Goal: Register for event/course

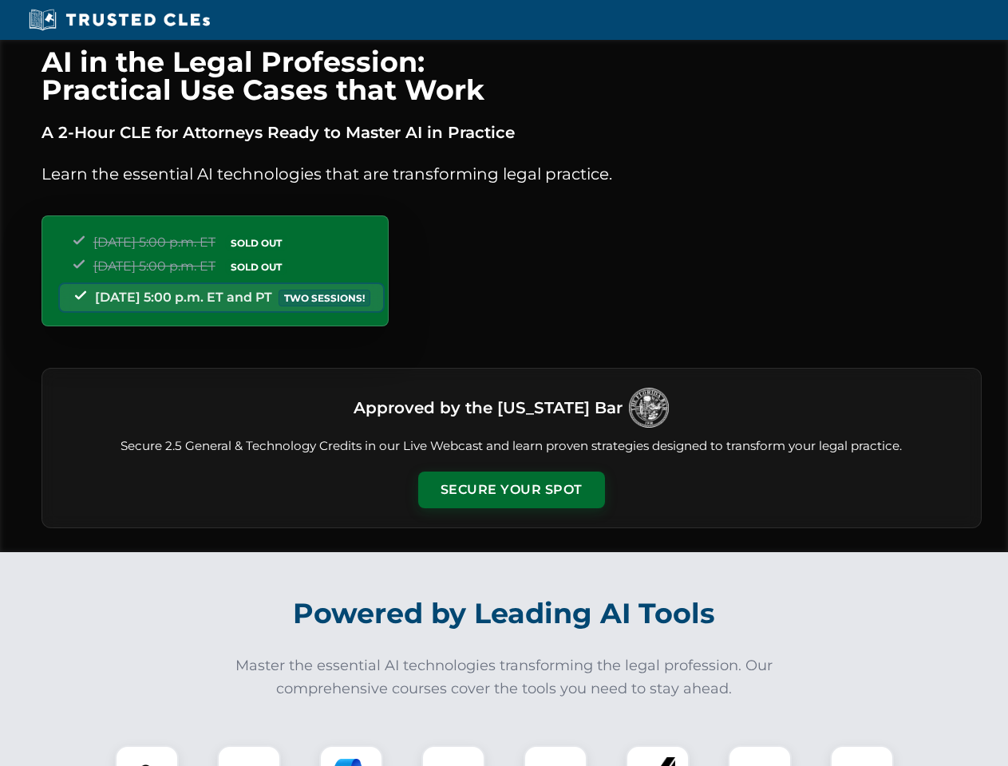
click at [511, 490] on button "Secure Your Spot" at bounding box center [511, 489] width 187 height 37
click at [147, 755] on img at bounding box center [147, 777] width 46 height 46
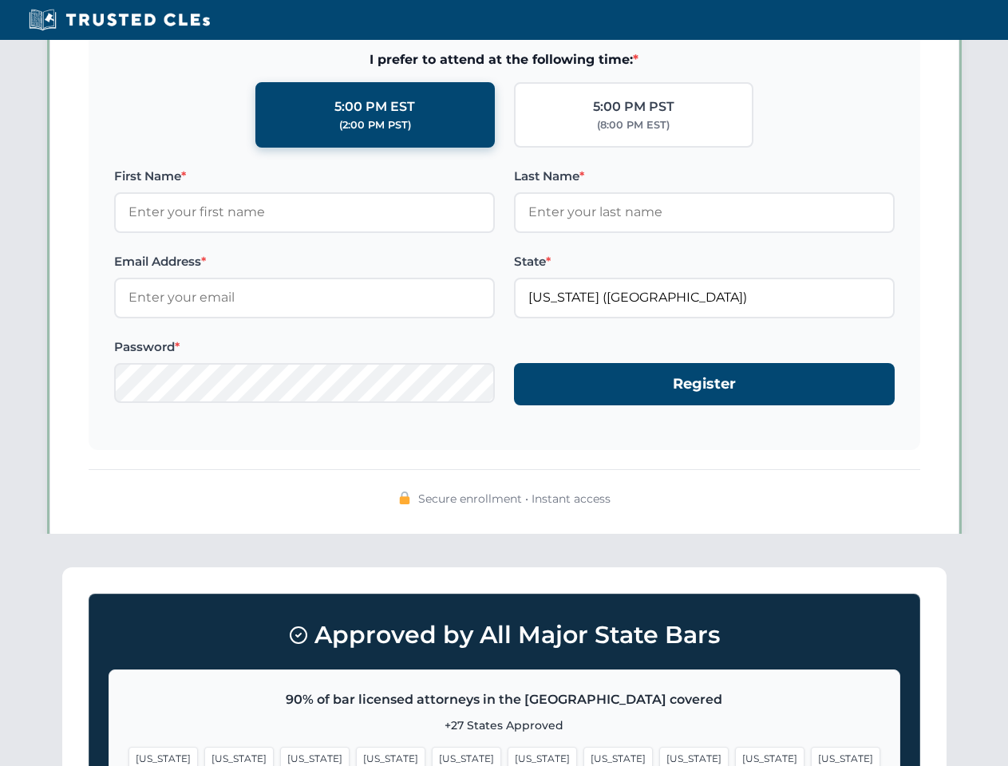
click at [583, 755] on span "[US_STATE]" at bounding box center [617, 758] width 69 height 23
click at [735, 755] on span "[US_STATE]" at bounding box center [769, 758] width 69 height 23
